Goal: Task Accomplishment & Management: Manage account settings

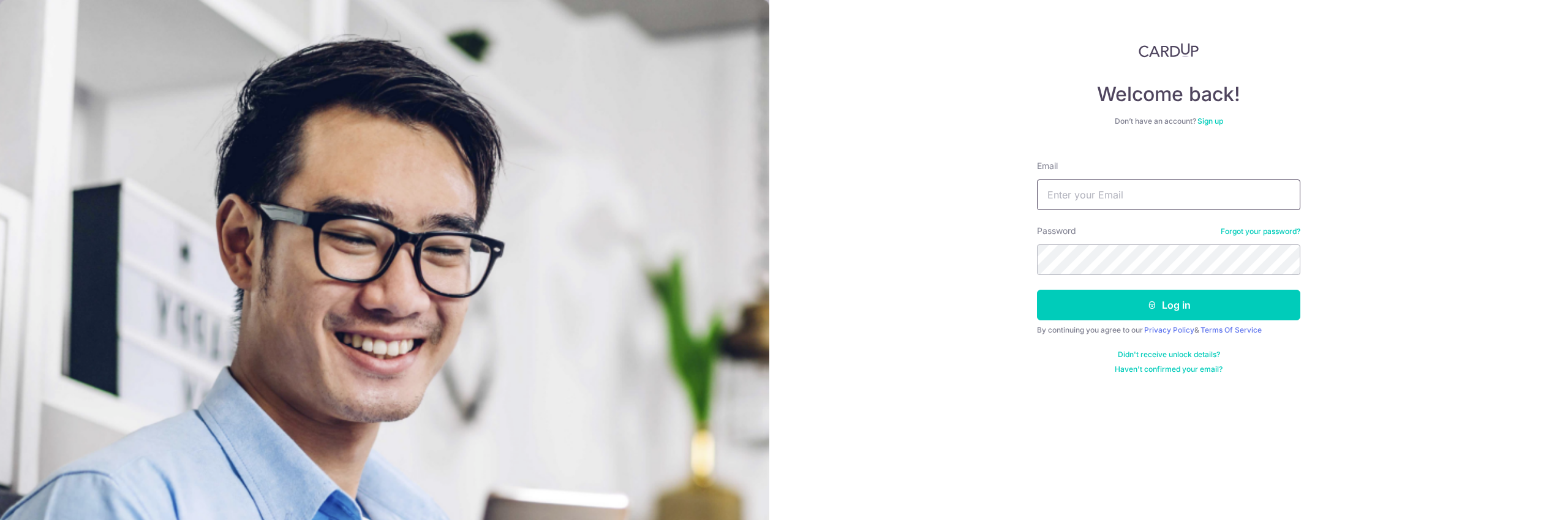
click at [1112, 202] on input "Email" at bounding box center [1169, 195] width 263 height 30
type input "[EMAIL_ADDRESS][DOMAIN_NAME]"
click at [1155, 302] on icon "submit" at bounding box center [1151, 305] width 10 height 10
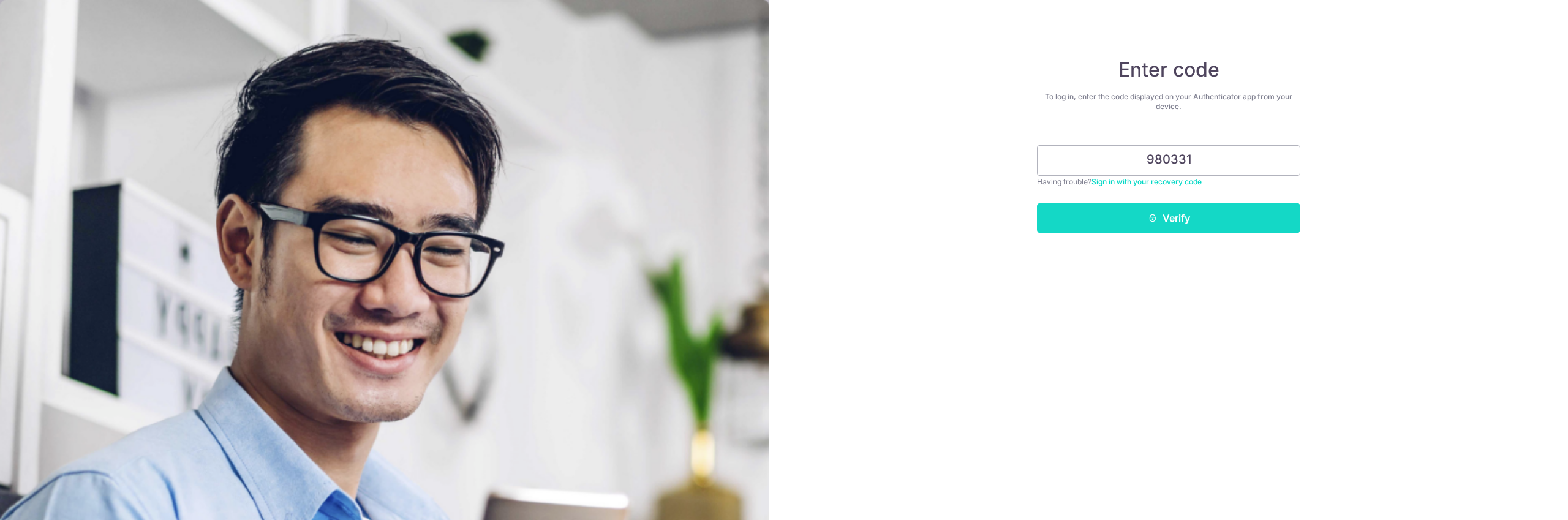
type input "980331"
click at [1198, 216] on button "Verify" at bounding box center [1169, 218] width 263 height 30
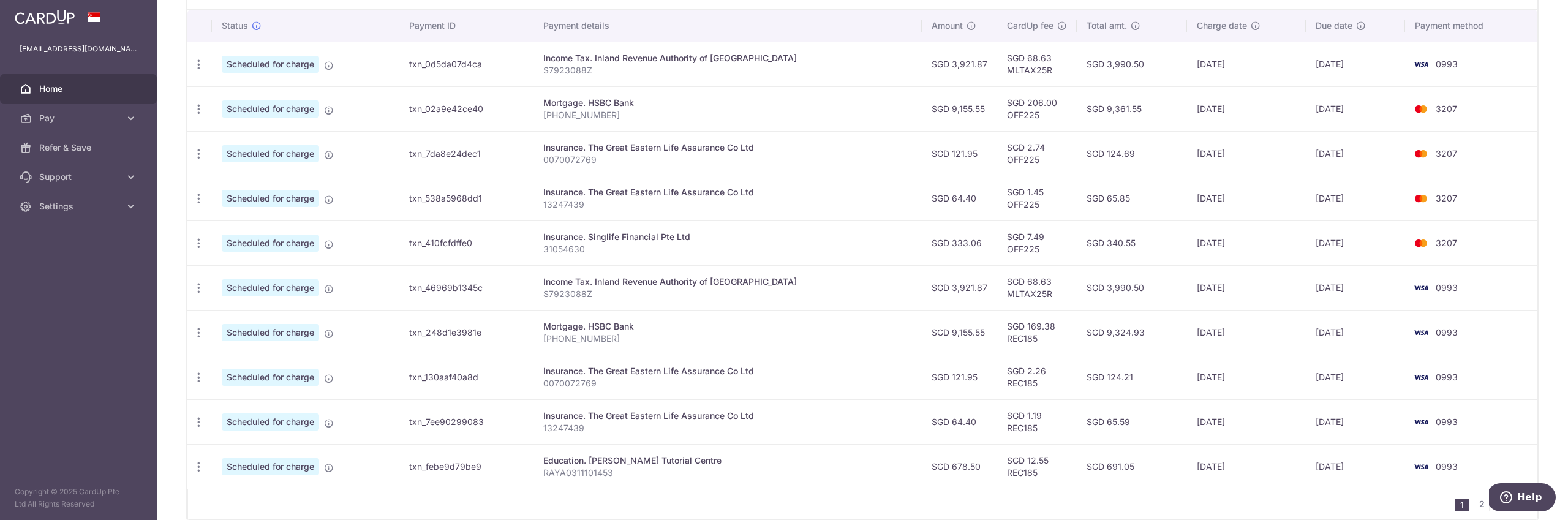
scroll to position [370, 0]
click at [199, 336] on icon "button" at bounding box center [198, 331] width 13 height 13
click at [237, 366] on span "Update payment" at bounding box center [264, 365] width 83 height 15
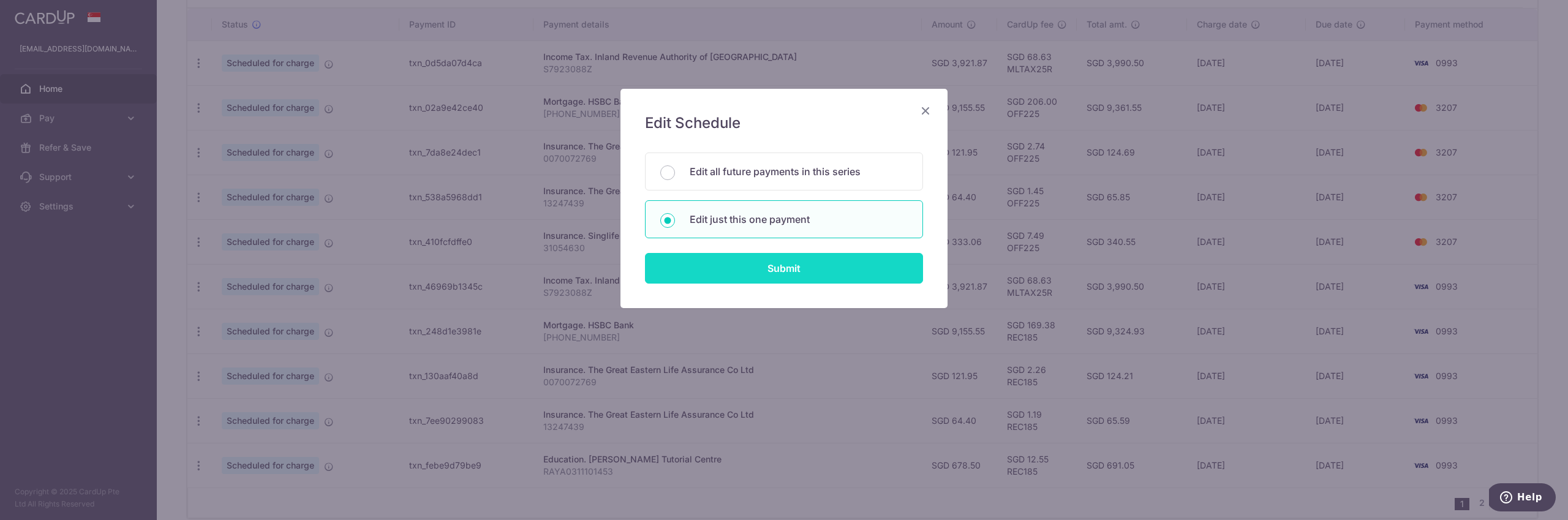
click at [823, 274] on input "Submit" at bounding box center [784, 268] width 278 height 30
radio input "true"
type input "9,155.55"
type input "01/11/2025"
type input "145-547923-425"
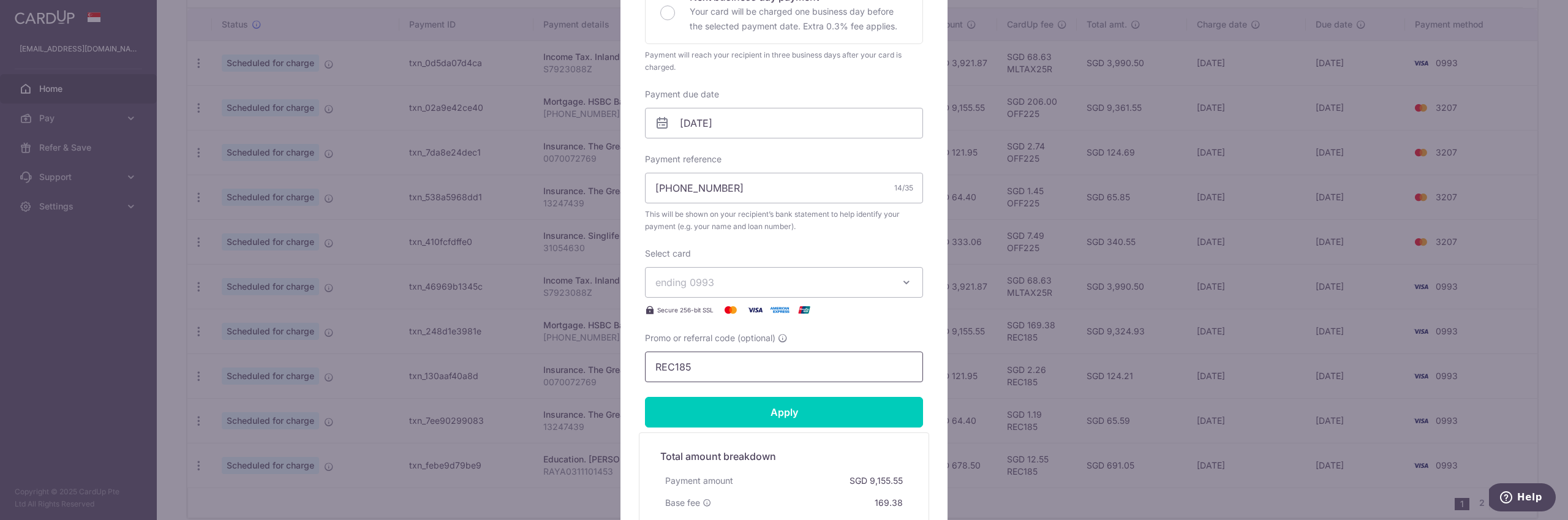
scroll to position [384, 0]
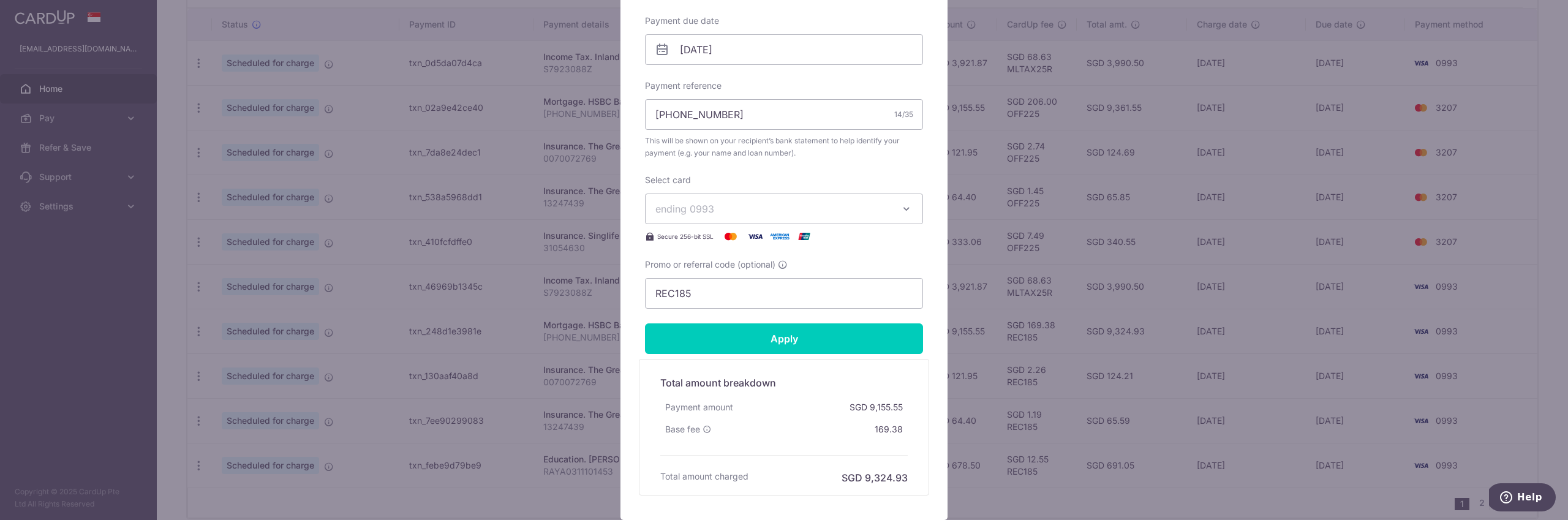
click at [738, 218] on button "ending 0993" at bounding box center [784, 209] width 278 height 30
click at [726, 302] on span "**** 3207" at bounding box center [708, 296] width 47 height 15
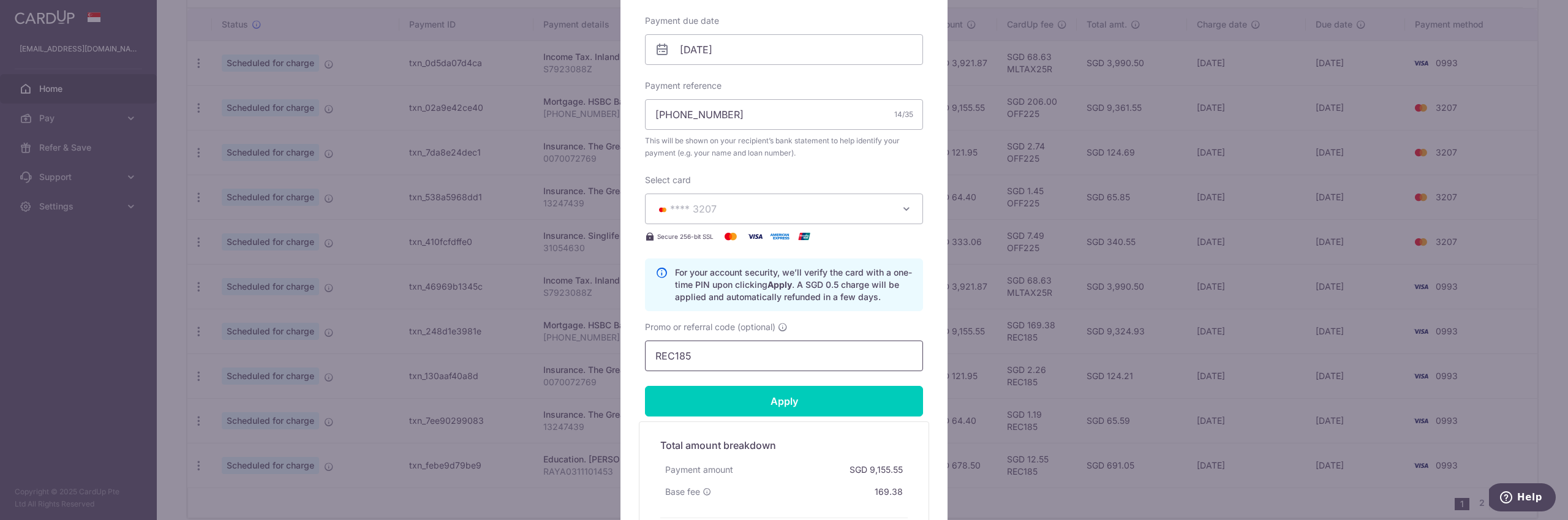
drag, startPoint x: 671, startPoint y: 354, endPoint x: 537, endPoint y: 328, distance: 136.5
click at [559, 348] on div "Edit payment By clicking apply, you will make changes to all payments to HSBC B…" at bounding box center [784, 260] width 1568 height 520
type input "OFF225"
click at [699, 395] on input "Apply" at bounding box center [784, 401] width 278 height 30
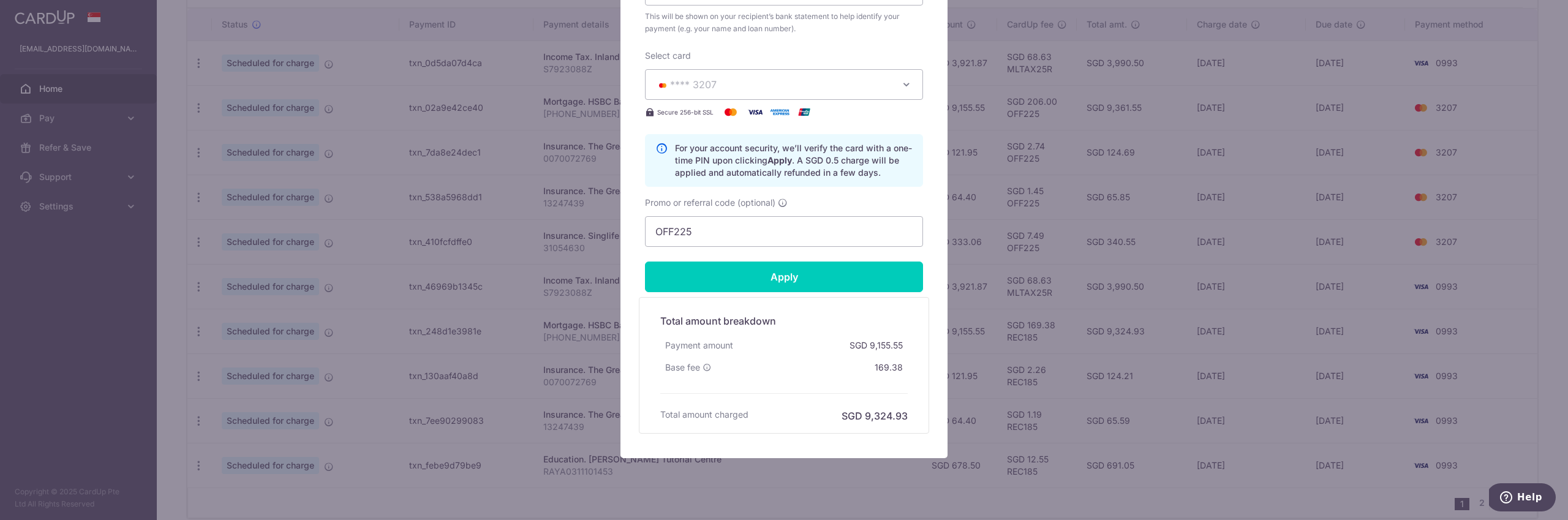
scroll to position [535, 0]
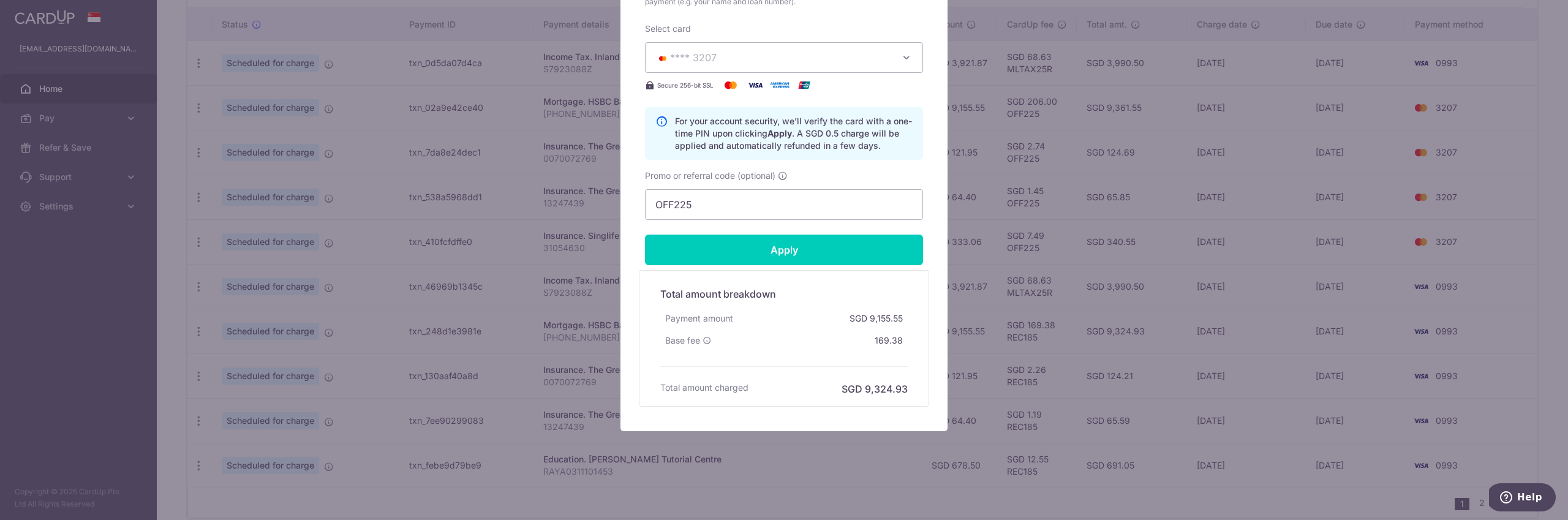
type input "Successfully Applied"
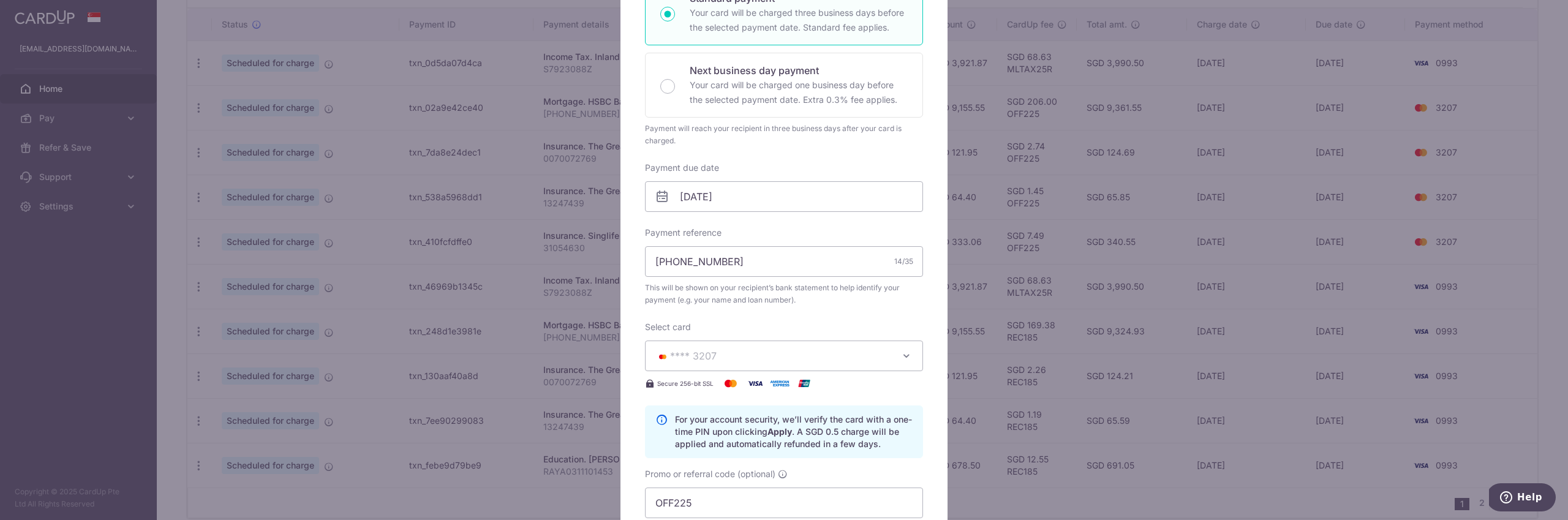
scroll to position [0, 0]
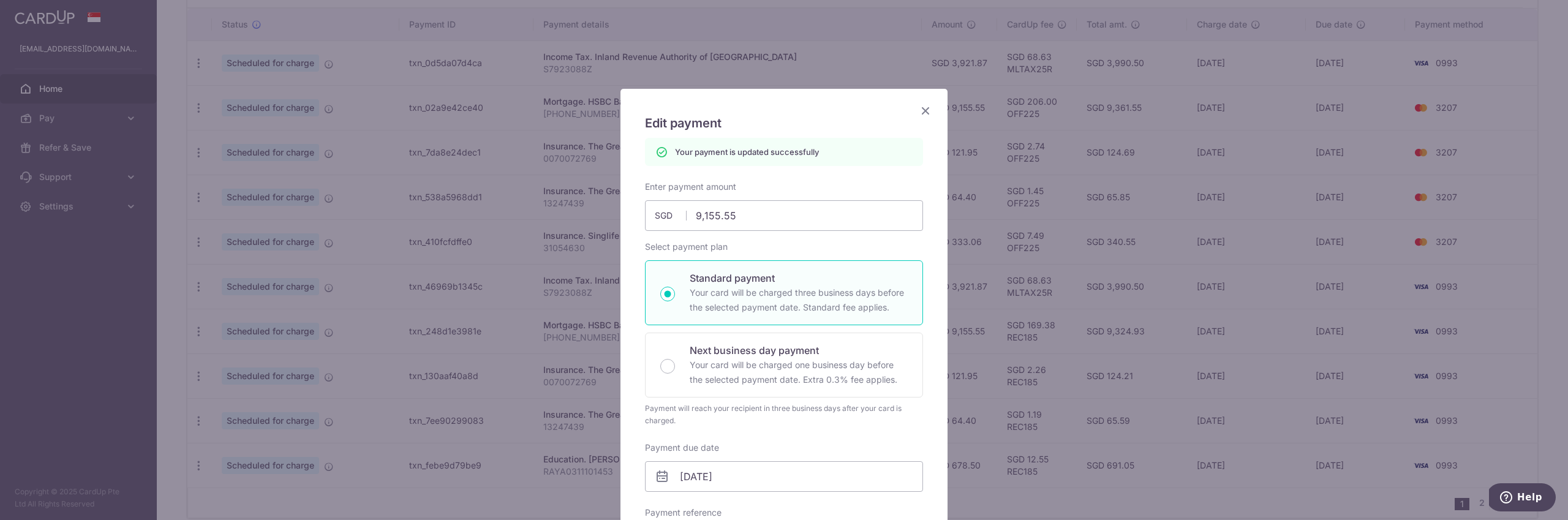
click at [922, 114] on icon "Close" at bounding box center [926, 110] width 15 height 15
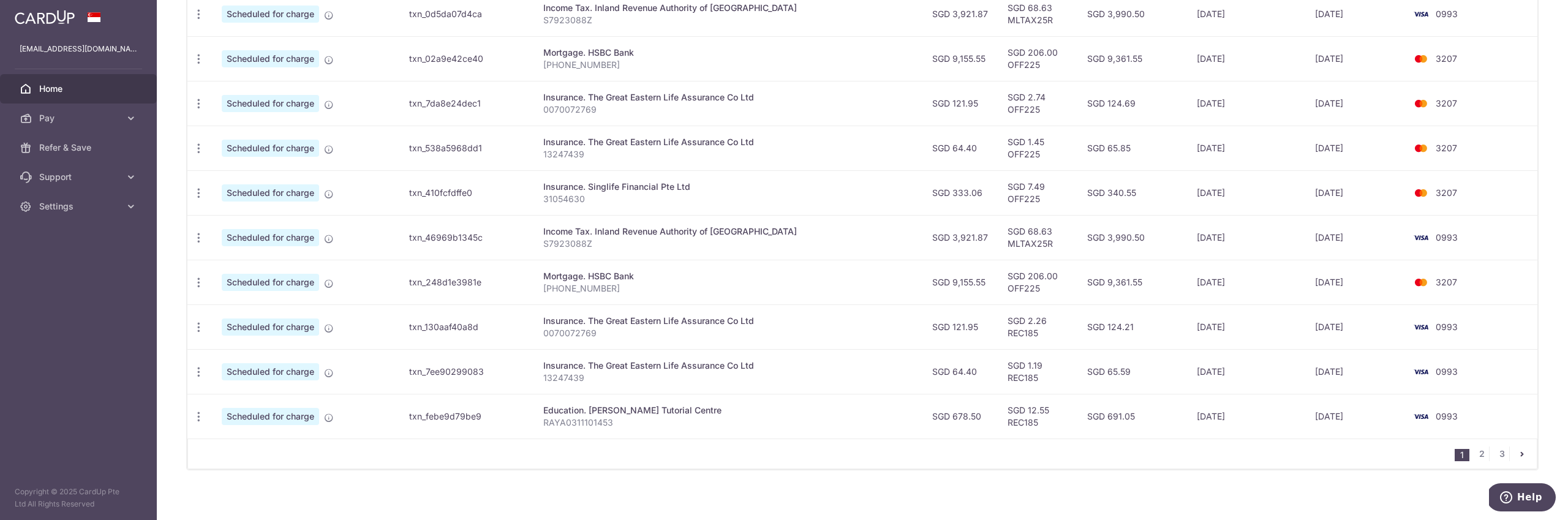
scroll to position [427, 0]
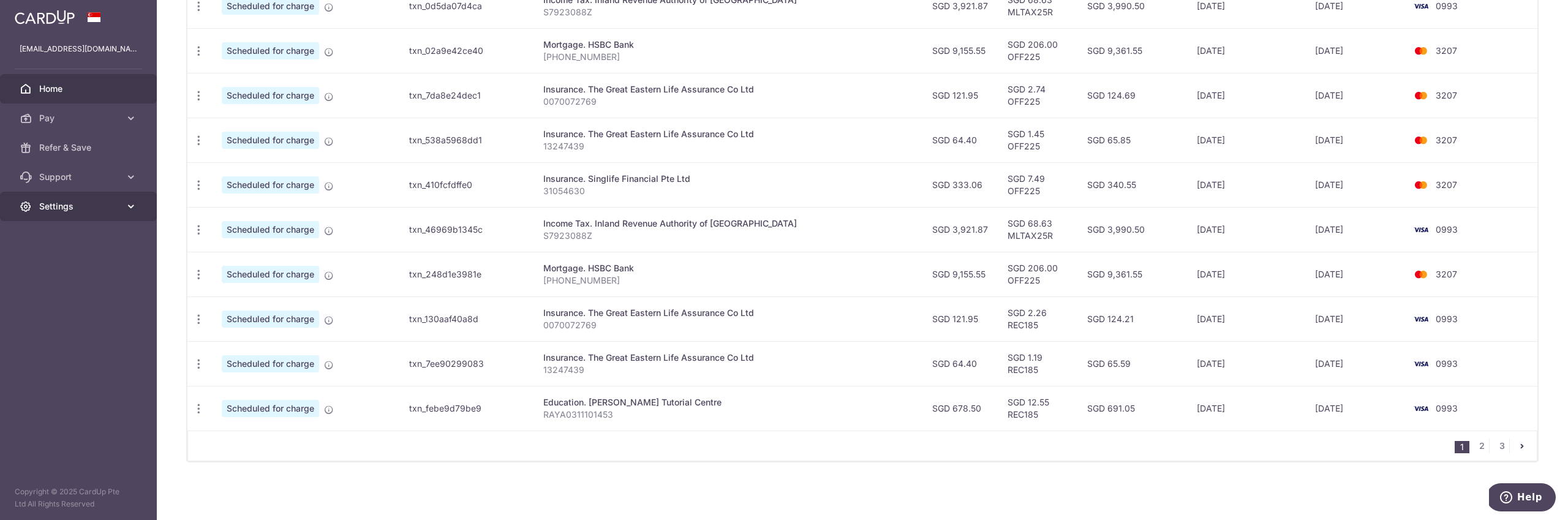
click at [76, 208] on span "Settings" at bounding box center [79, 206] width 81 height 13
click at [75, 209] on span "Settings" at bounding box center [79, 206] width 81 height 13
click at [45, 118] on span "Pay" at bounding box center [79, 118] width 81 height 13
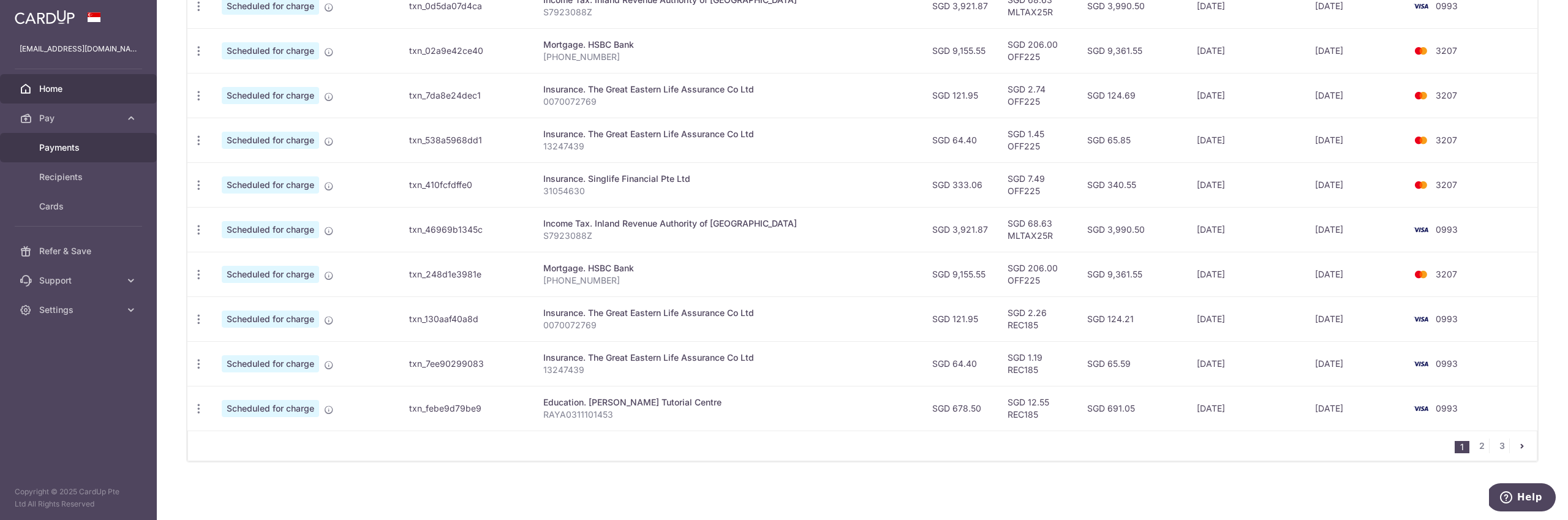
click at [51, 148] on span "Payments" at bounding box center [79, 147] width 81 height 13
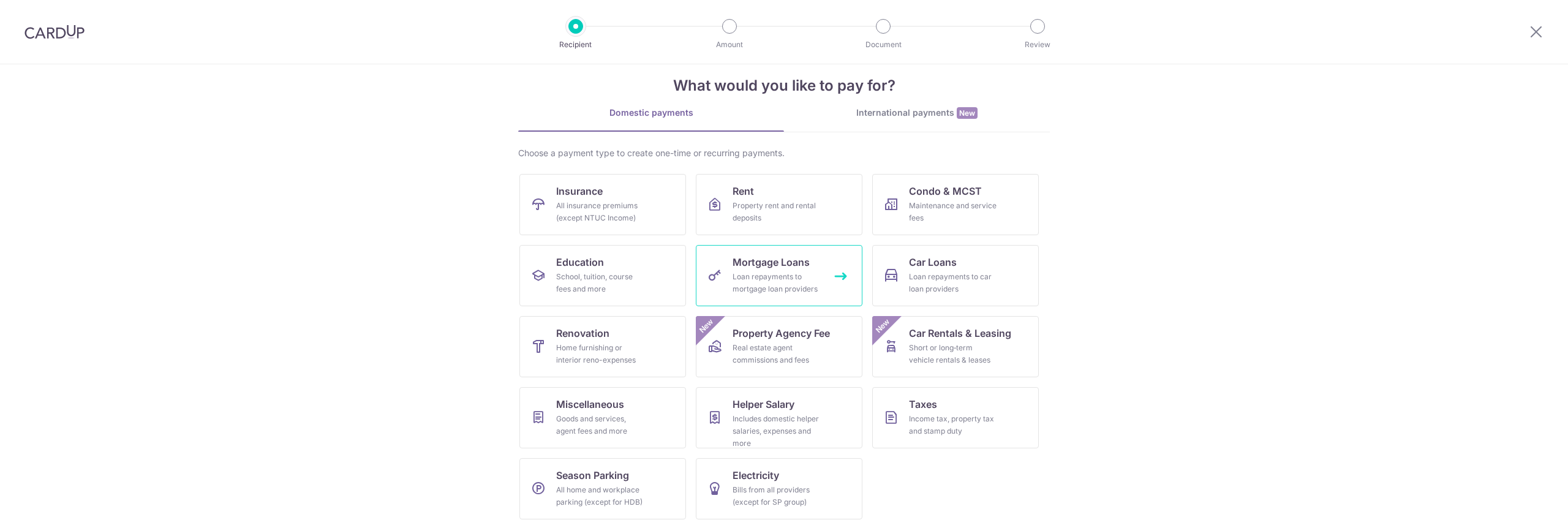
scroll to position [28, 0]
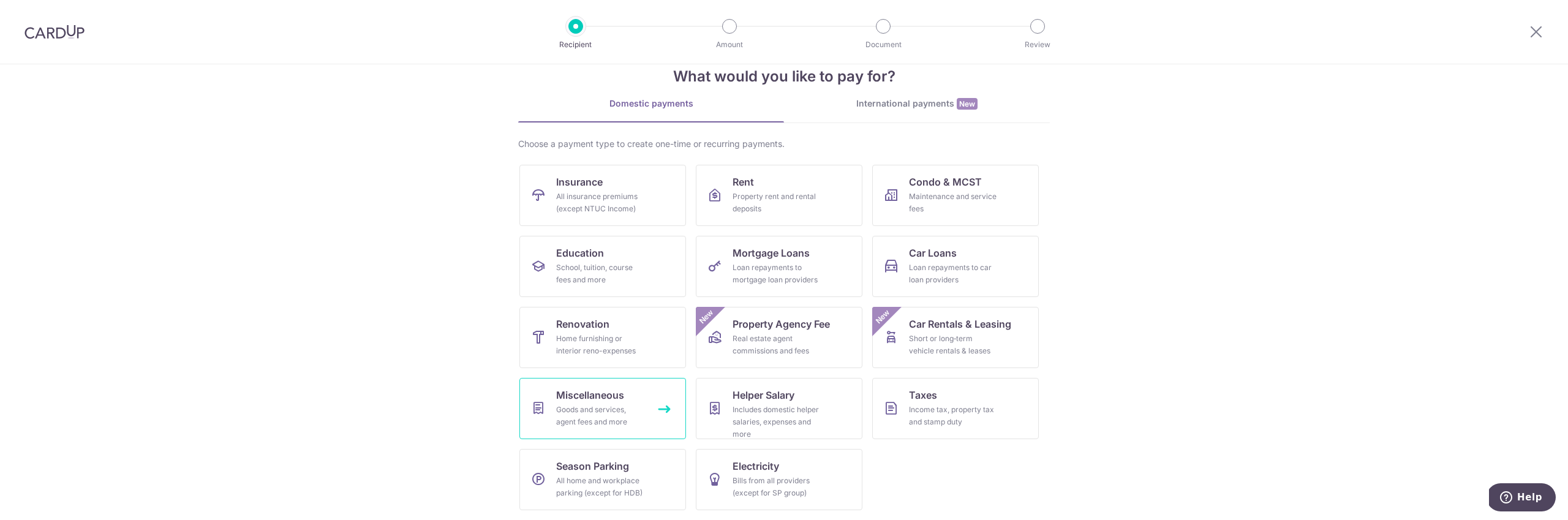
click at [621, 405] on div "Goods and services, agent fees and more" at bounding box center [600, 415] width 88 height 24
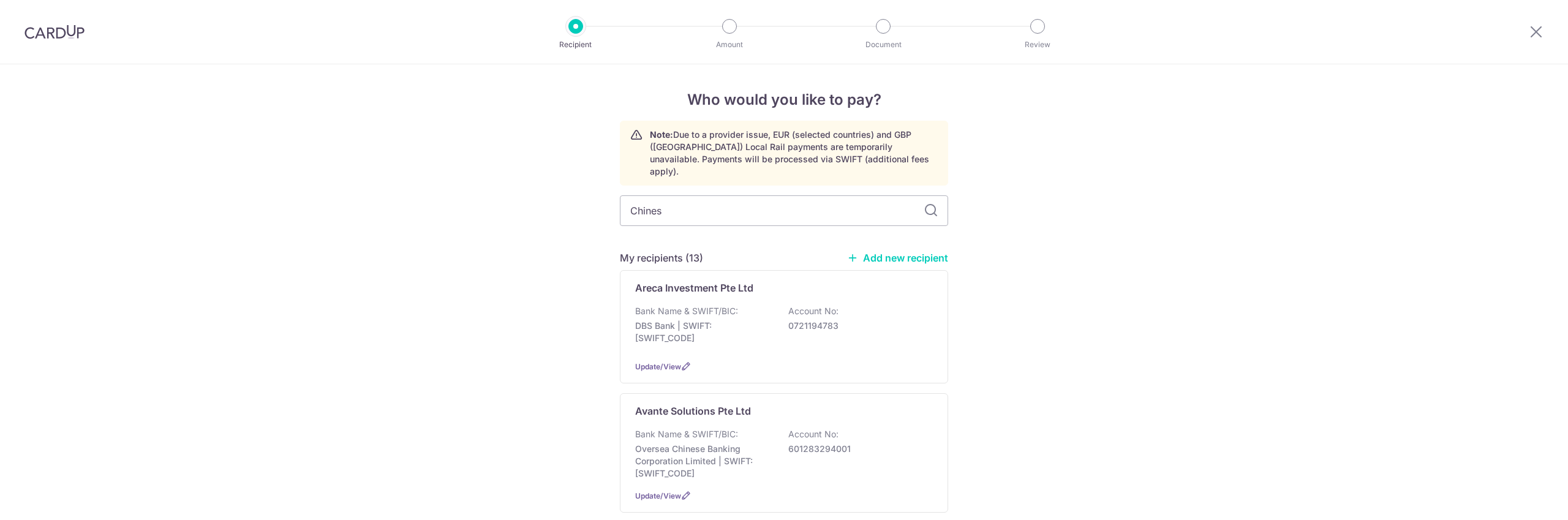
type input "Chinese"
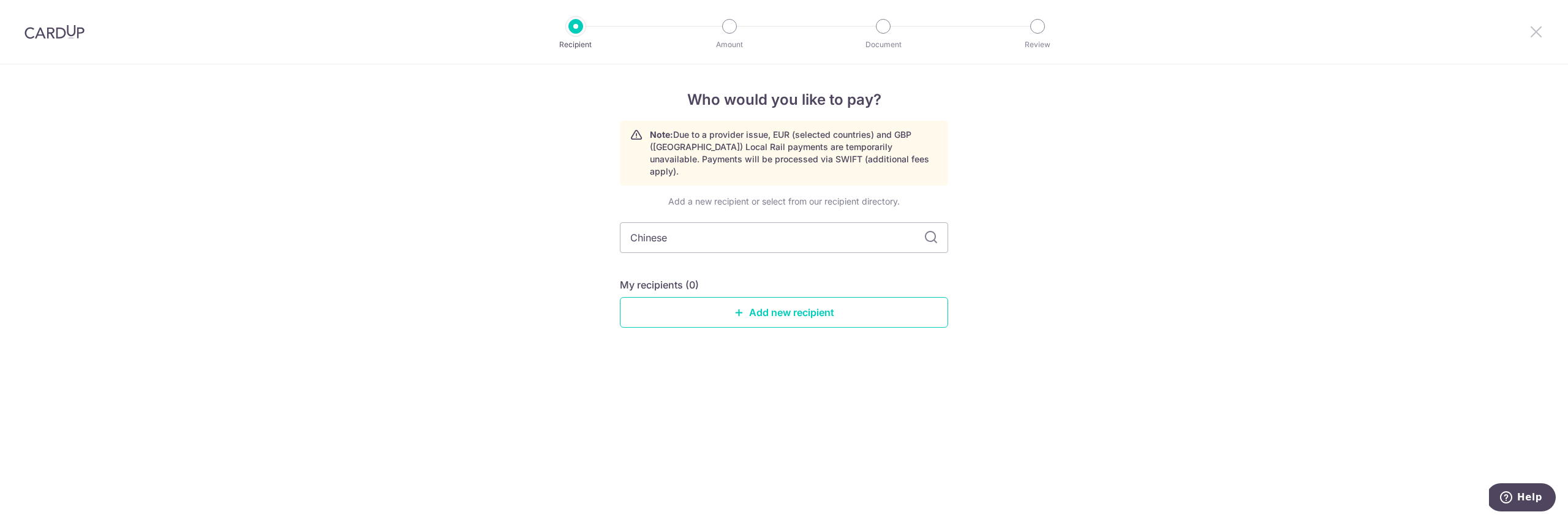
click at [1540, 30] on icon at bounding box center [1536, 31] width 15 height 15
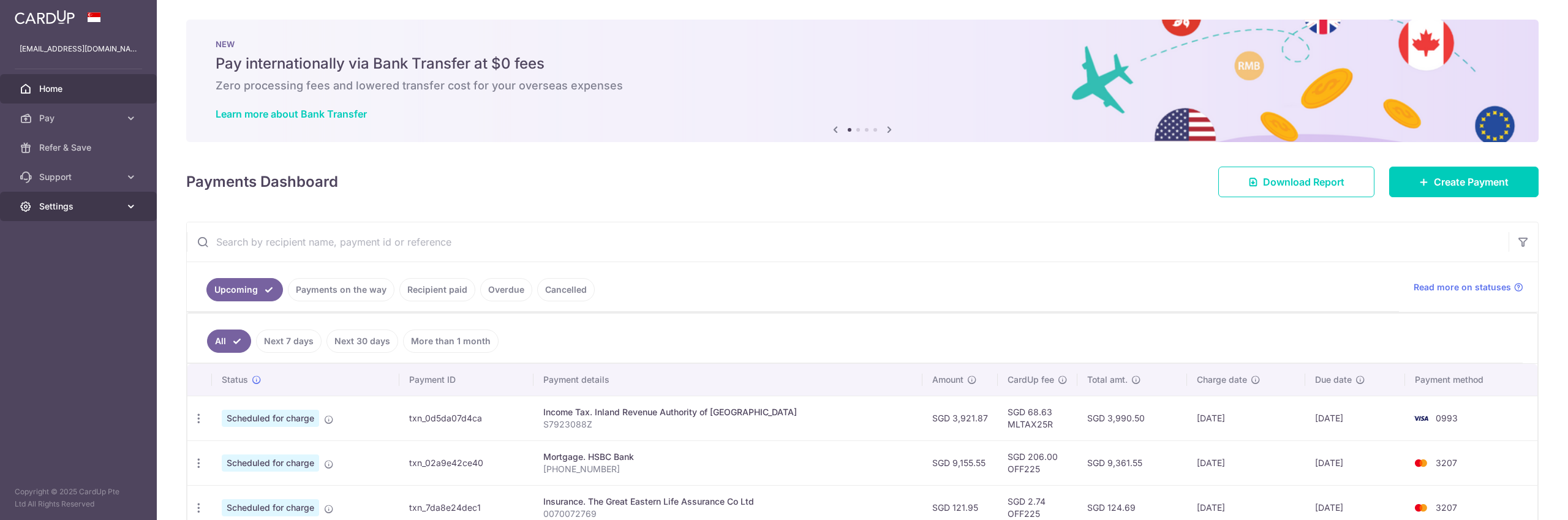
click at [67, 207] on span "Settings" at bounding box center [79, 206] width 81 height 13
click at [66, 264] on span "Logout" at bounding box center [79, 265] width 81 height 13
